Goal: Information Seeking & Learning: Learn about a topic

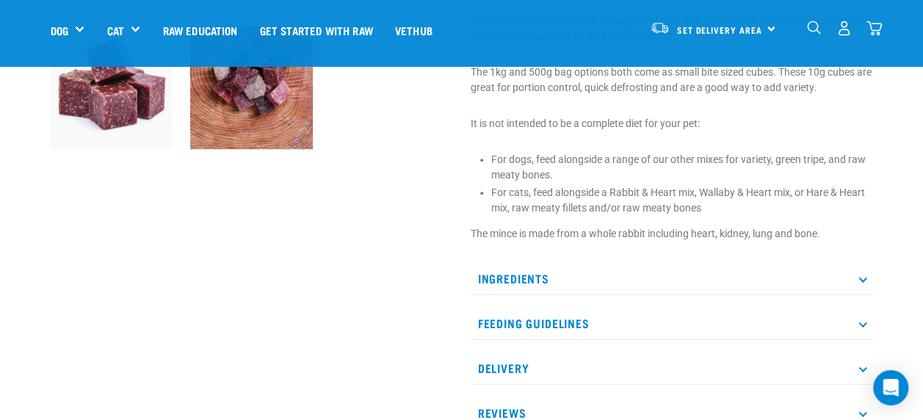
scroll to position [505, 0]
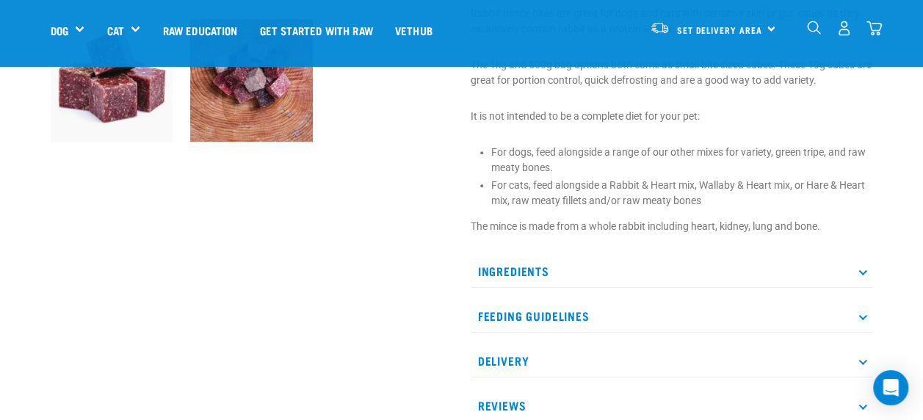
click at [864, 273] on icon at bounding box center [862, 271] width 8 height 8
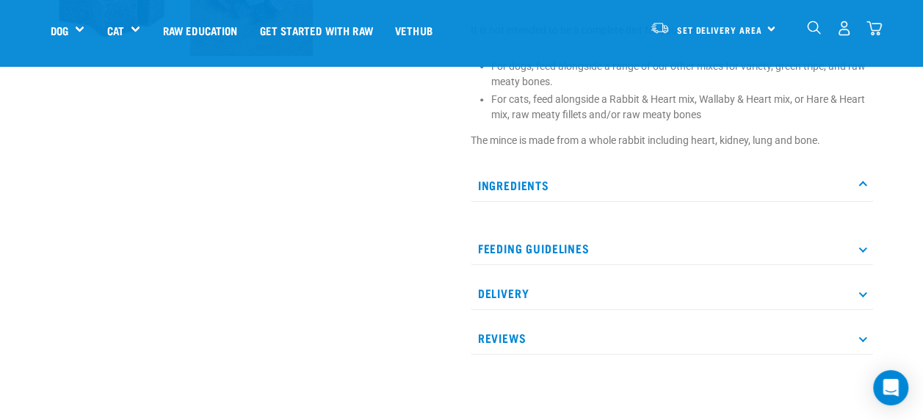
scroll to position [609, 0]
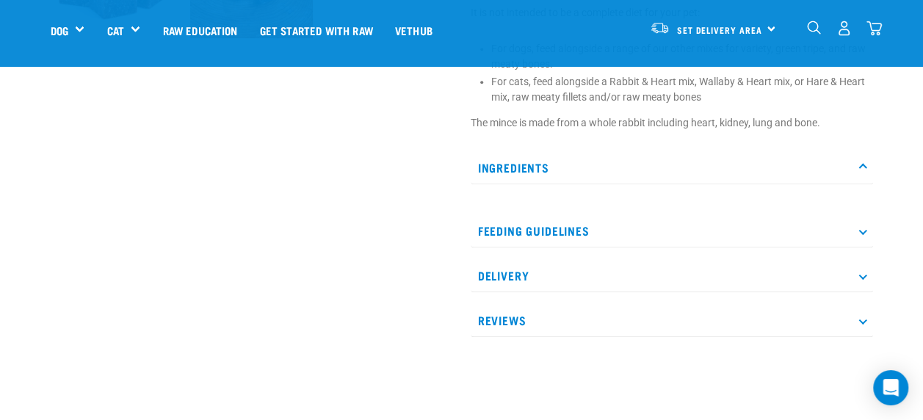
click at [862, 230] on icon at bounding box center [862, 231] width 8 height 8
click at [867, 226] on p "Feeding Guidelines" at bounding box center [672, 230] width 402 height 33
click at [866, 165] on p "Ingredients" at bounding box center [672, 167] width 402 height 33
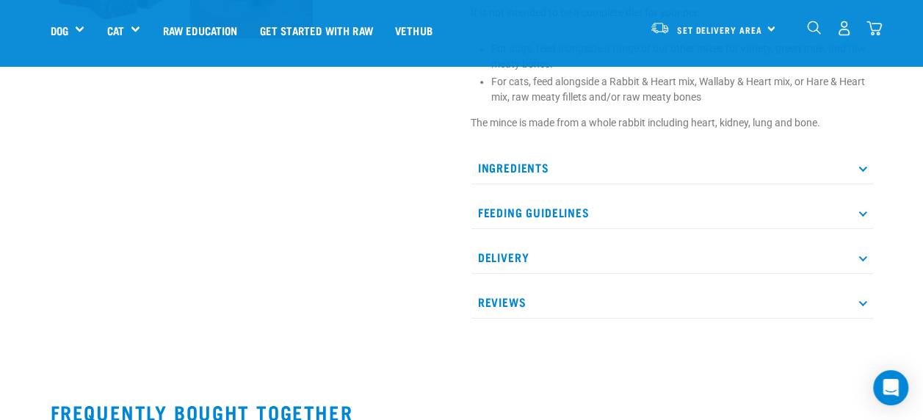
click at [863, 167] on icon at bounding box center [862, 168] width 8 height 8
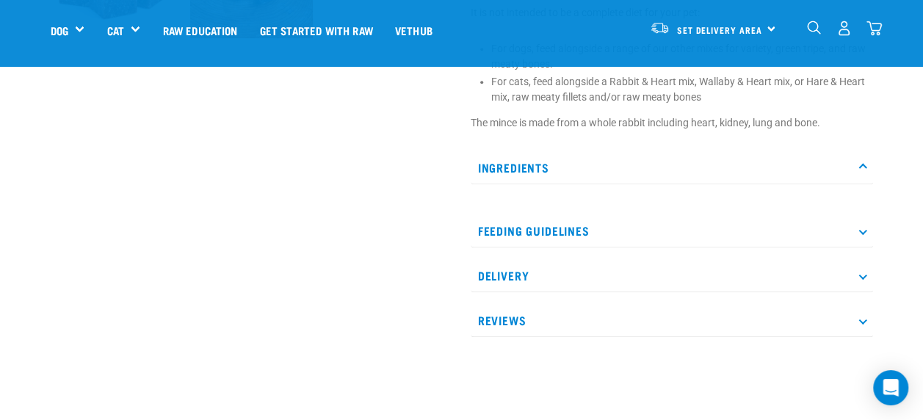
click at [864, 234] on p "Feeding Guidelines" at bounding box center [672, 230] width 402 height 33
click at [864, 295] on icon at bounding box center [862, 294] width 8 height 8
click at [862, 351] on p "Reviews" at bounding box center [672, 357] width 402 height 33
click at [764, 29] on div "Set Delivery Area North Island South Island" at bounding box center [713, 28] width 144 height 33
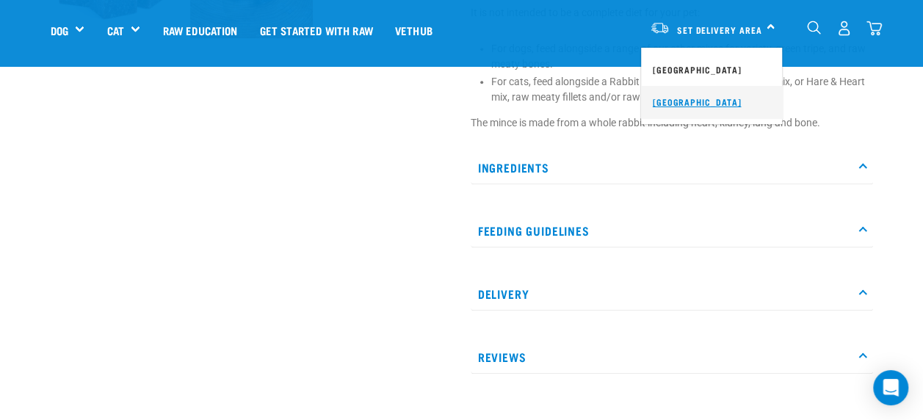
click at [669, 100] on link "[GEOGRAPHIC_DATA]" at bounding box center [711, 102] width 141 height 32
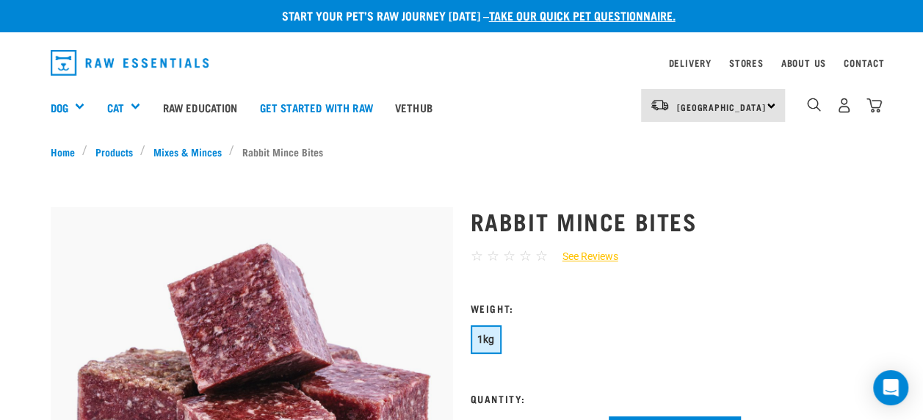
scroll to position [10, 0]
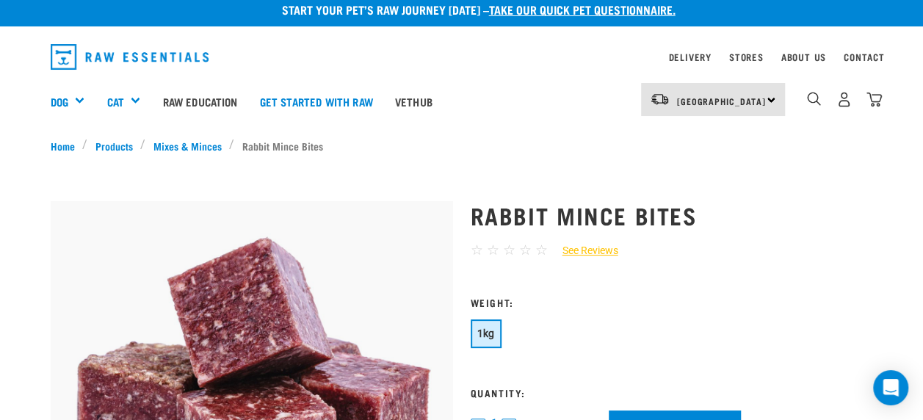
click at [773, 93] on div "South Island North Island South Island" at bounding box center [713, 99] width 144 height 33
click at [664, 174] on link "[GEOGRAPHIC_DATA]" at bounding box center [711, 173] width 141 height 32
click at [596, 253] on link "See Reviews" at bounding box center [583, 250] width 70 height 15
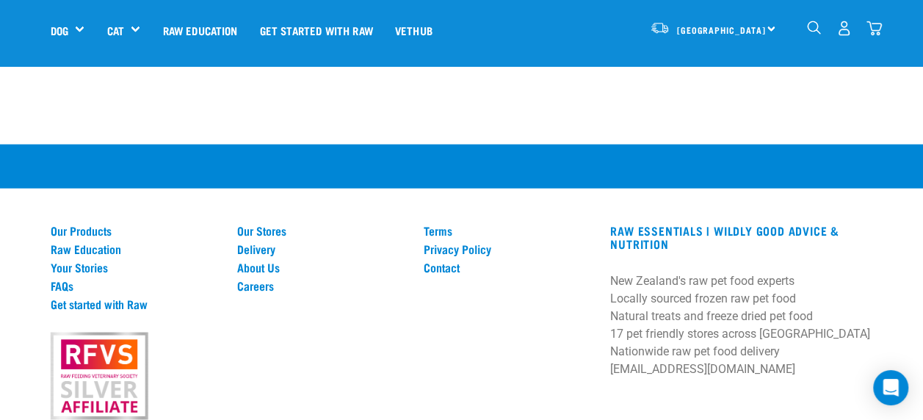
scroll to position [1439, 0]
